Goal: Task Accomplishment & Management: Use online tool/utility

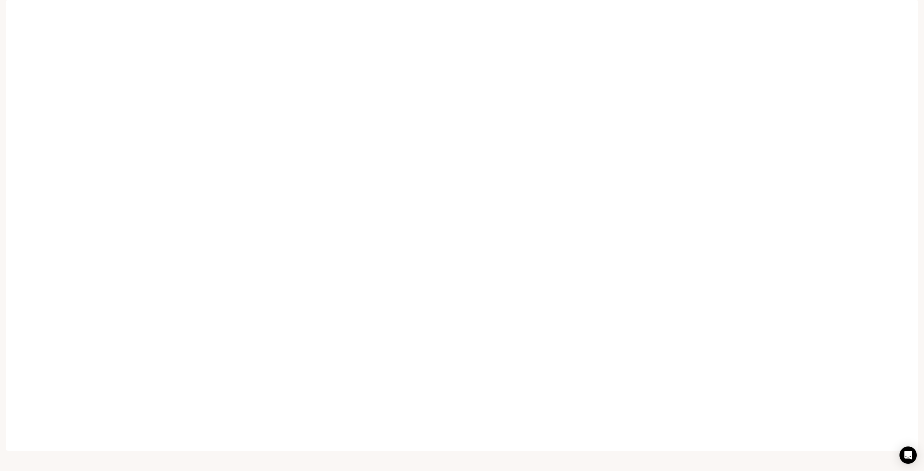
click at [15, 3] on div "Projects / Love Bird Cam Character Studio Character Studio Runtime Runtime Docu…" at bounding box center [462, 10] width 924 height 20
click at [10, 10] on icon at bounding box center [11, 8] width 5 height 5
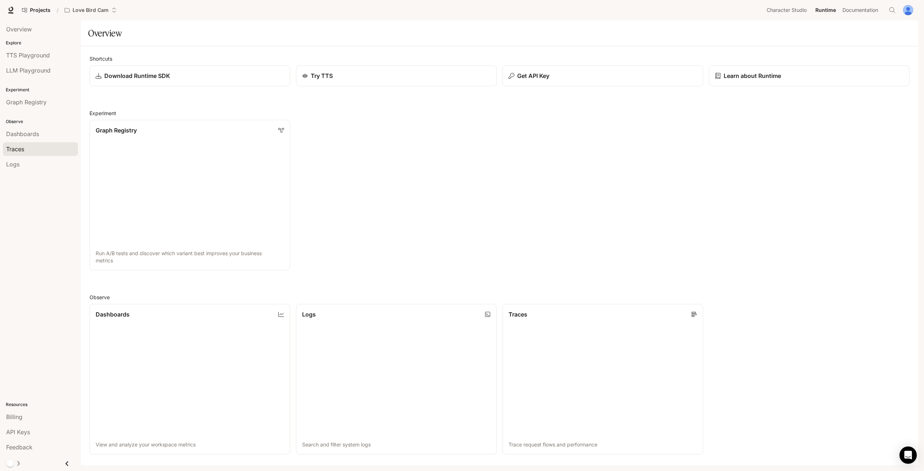
click at [32, 145] on div "Traces" at bounding box center [40, 149] width 69 height 9
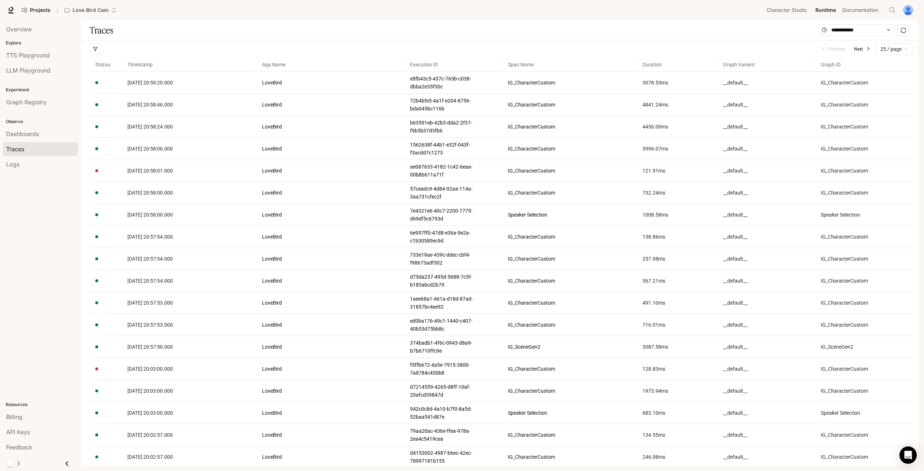
click at [627, 37] on div "Traces" at bounding box center [499, 30] width 837 height 20
